Goal: Task Accomplishment & Management: Use online tool/utility

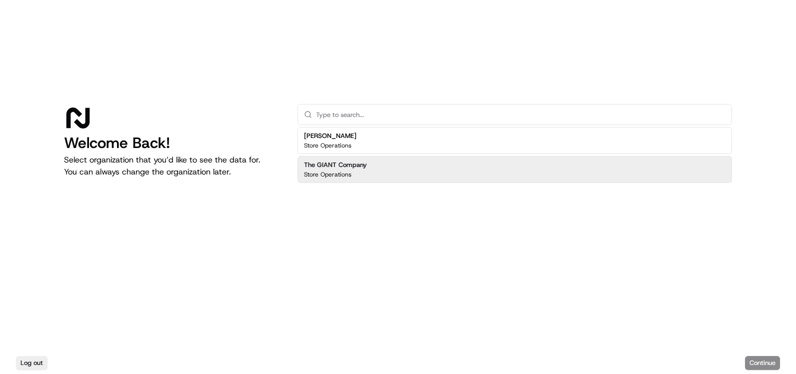
click at [388, 169] on div "The GIANT Company Store Operations" at bounding box center [514, 169] width 434 height 27
click at [765, 359] on button "Continue" at bounding box center [762, 363] width 35 height 14
